Goal: Information Seeking & Learning: Learn about a topic

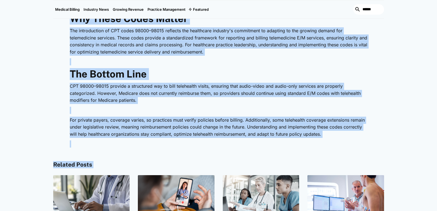
scroll to position [1280, 0]
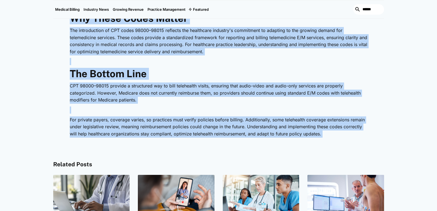
drag, startPoint x: 69, startPoint y: 126, endPoint x: 336, endPoint y: 132, distance: 266.4
copy div "Loremipsum do sit a consectet adip el seddoeiusm, tem INC utlab etd magnaali en…"
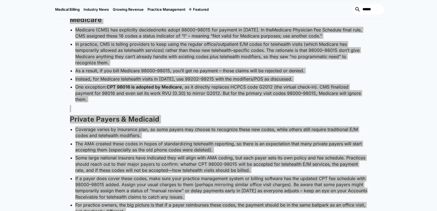
scroll to position [977, 0]
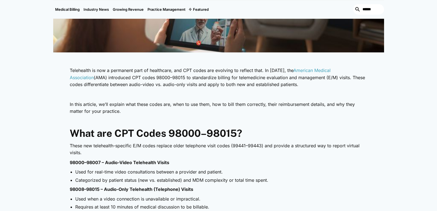
scroll to position [206, 0]
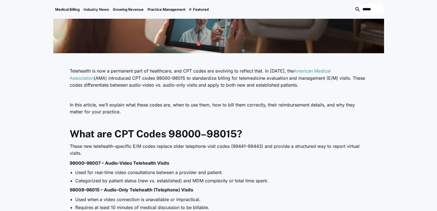
click at [308, 71] on p "Telehealth is now a permanent part of healthcare, and CPT codes are evolving to…" at bounding box center [218, 77] width 297 height 21
click at [310, 84] on p "Telehealth is now a permanent part of healthcare, and CPT codes are evolving to…" at bounding box center [218, 77] width 297 height 21
drag, startPoint x: 301, startPoint y: 71, endPoint x: 349, endPoint y: 79, distance: 48.2
click at [349, 79] on p "Telehealth is now a permanent part of healthcare, and CPT codes are evolving to…" at bounding box center [218, 77] width 297 height 21
